Goal: Find specific page/section: Find specific page/section

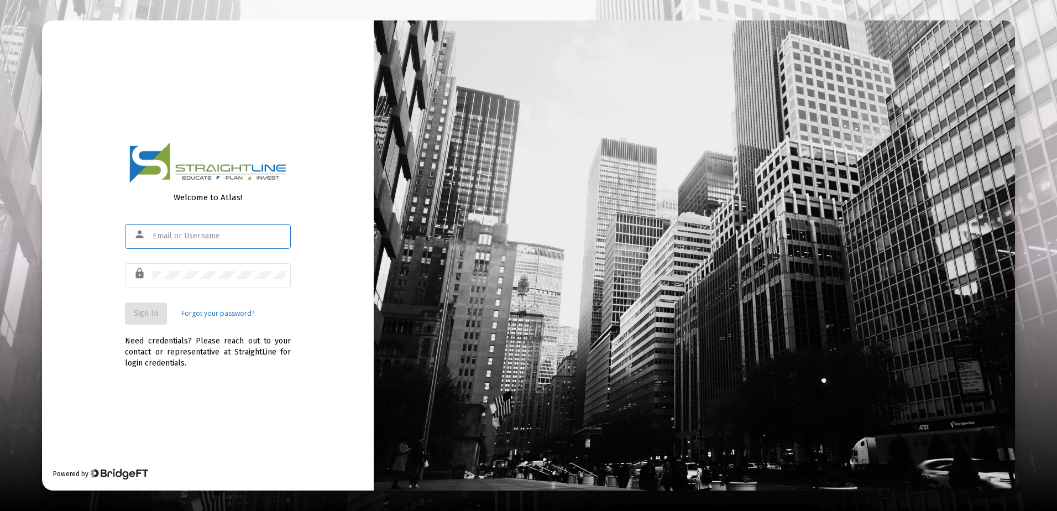
type input "[EMAIL_ADDRESS][DOMAIN_NAME]"
click at [150, 317] on span "Sign In" at bounding box center [146, 313] width 24 height 9
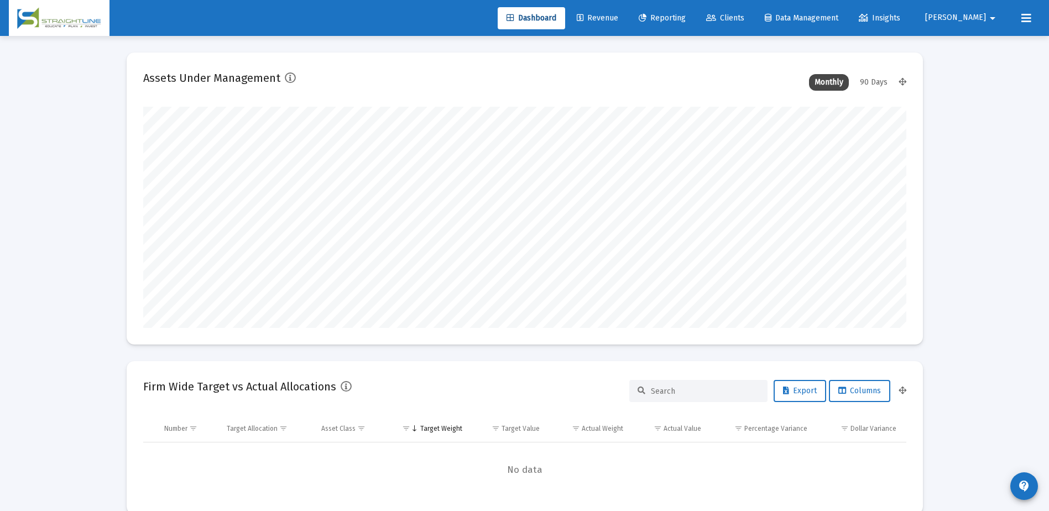
scroll to position [221, 411]
type input "[DATE]"
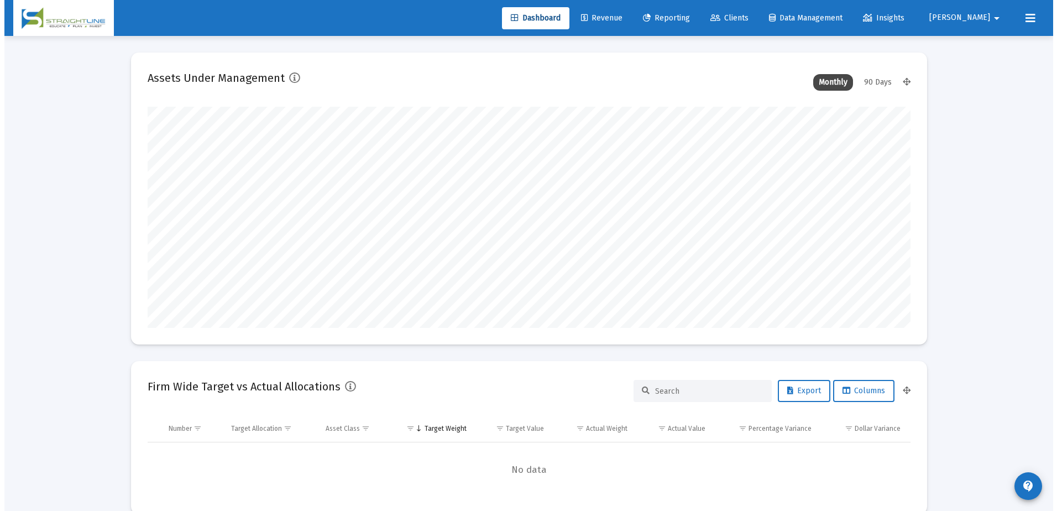
scroll to position [221, 357]
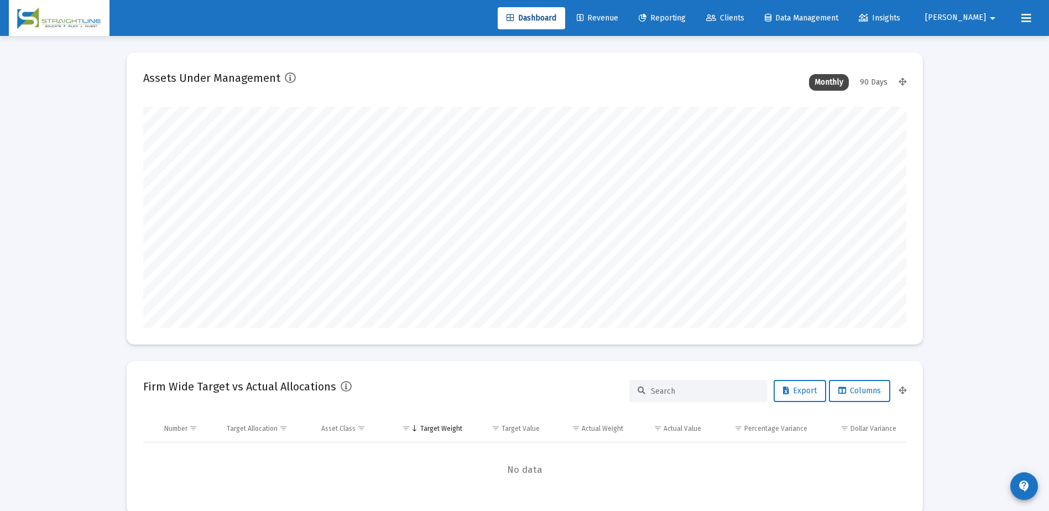
click at [744, 18] on span "Clients" at bounding box center [725, 17] width 38 height 9
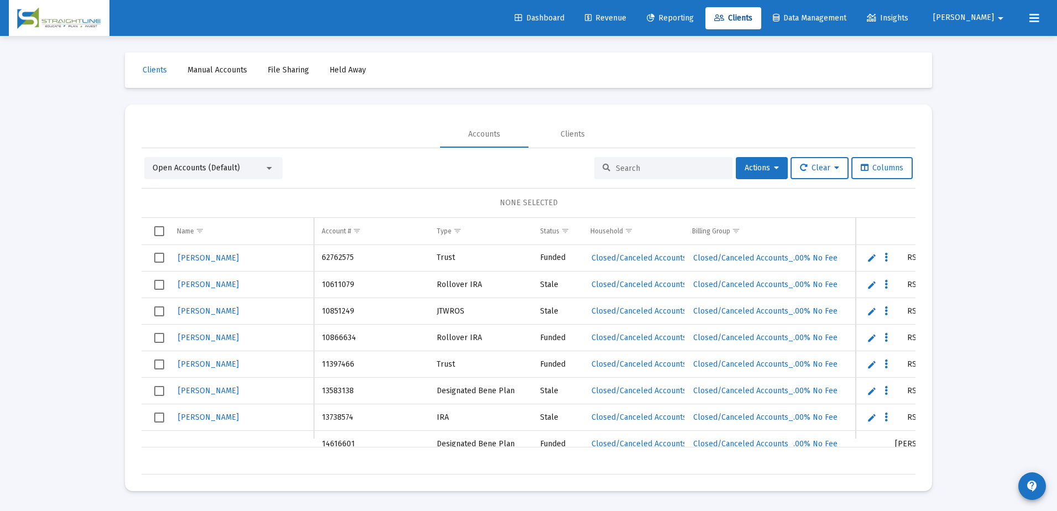
click at [652, 172] on input at bounding box center [670, 168] width 108 height 9
